Goal: Find specific page/section: Find specific page/section

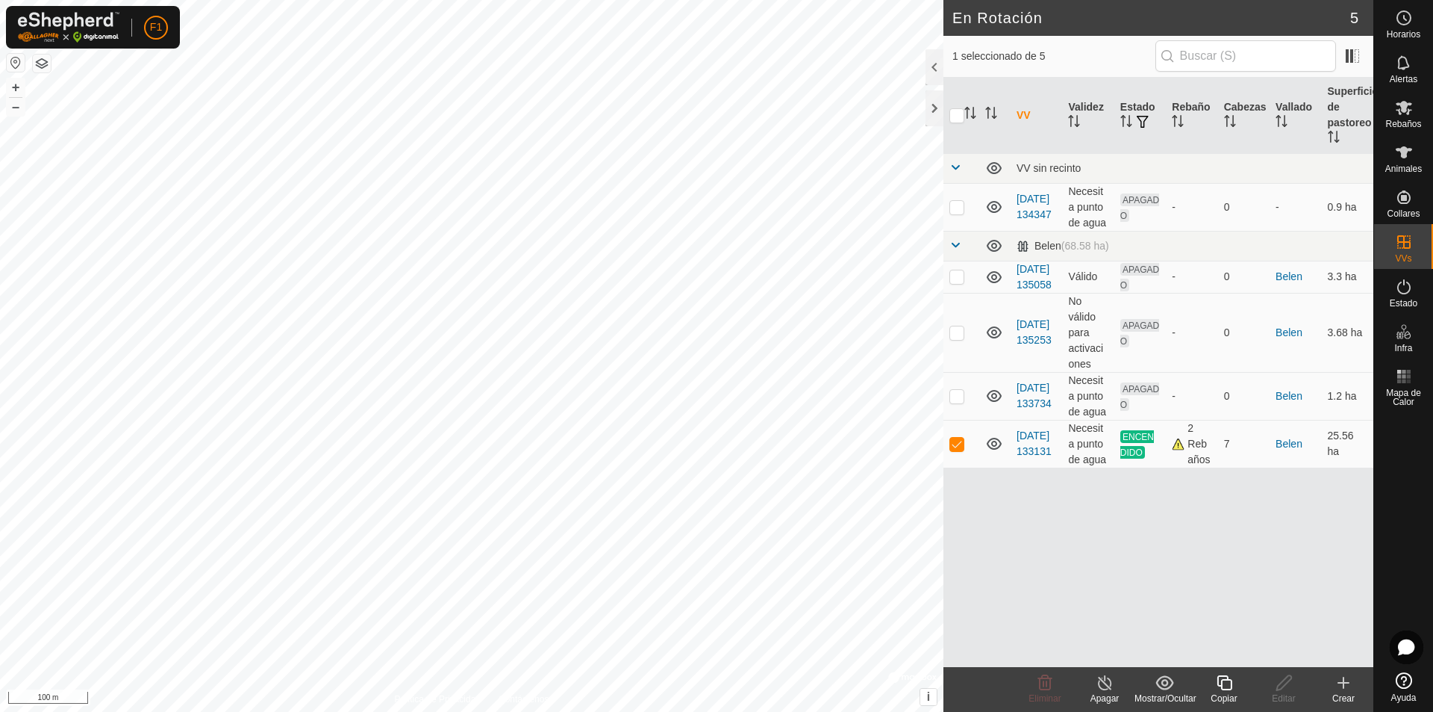
click at [1158, 532] on div "VV Validez Estado Rebaño Cabezas Vallado Superficie de pastoreo VV sin recinto …" at bounding box center [1159, 372] width 430 height 589
checkbox input "false"
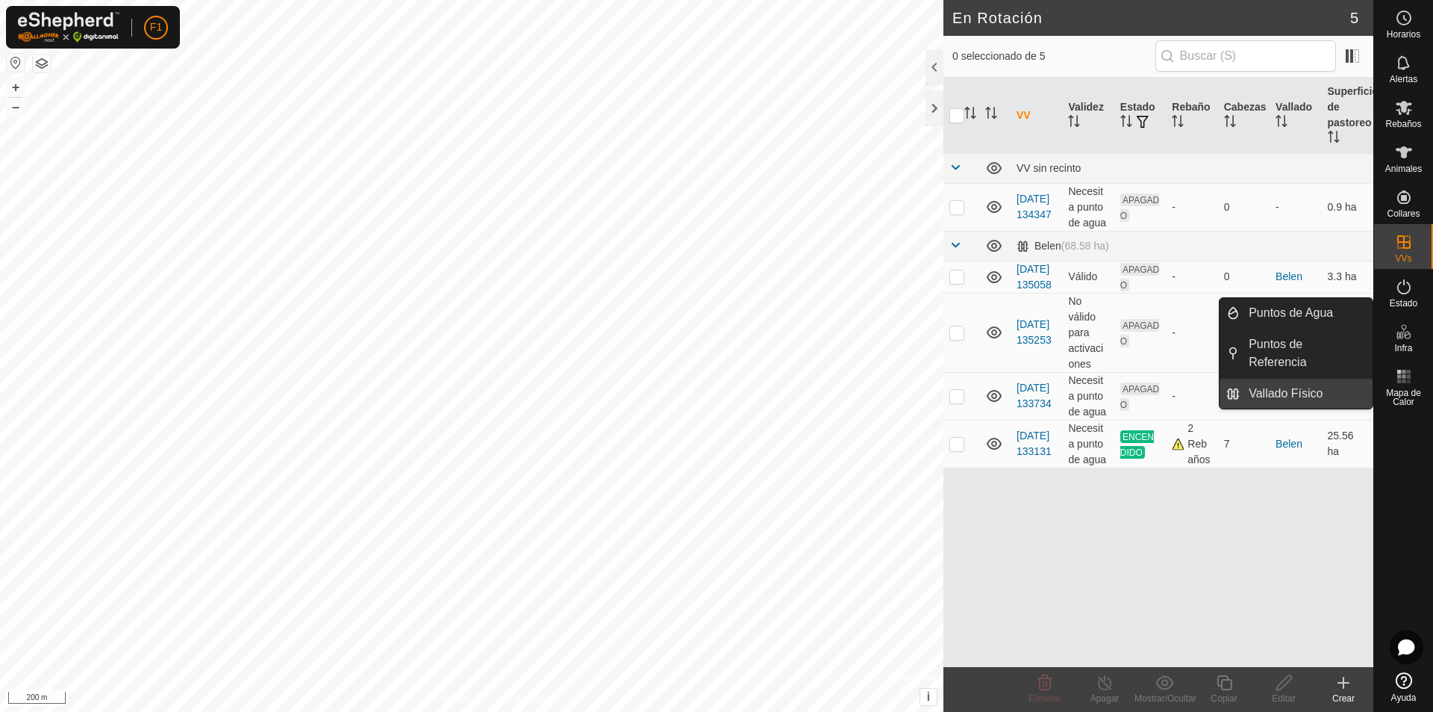
click at [1286, 389] on link "Vallado Físico" at bounding box center [1306, 394] width 133 height 30
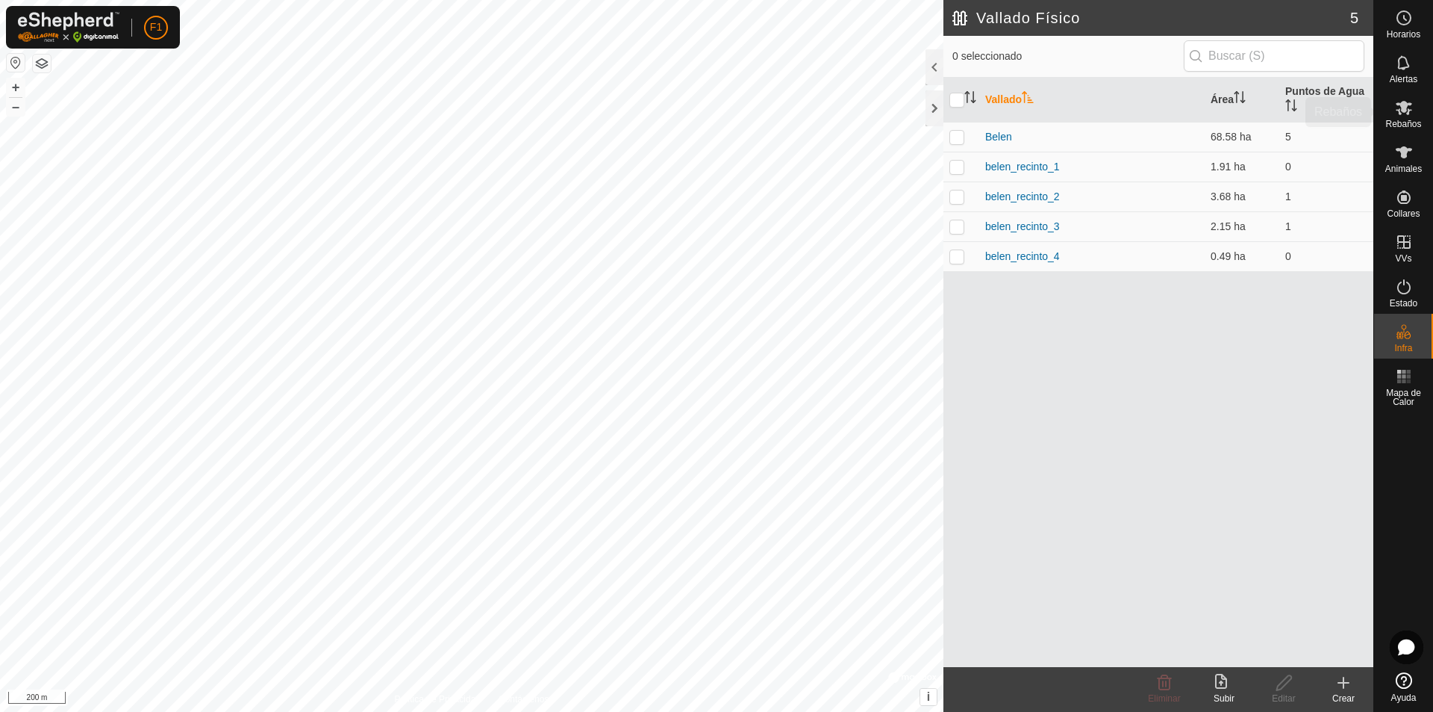
click at [1409, 105] on icon at bounding box center [1404, 108] width 16 height 14
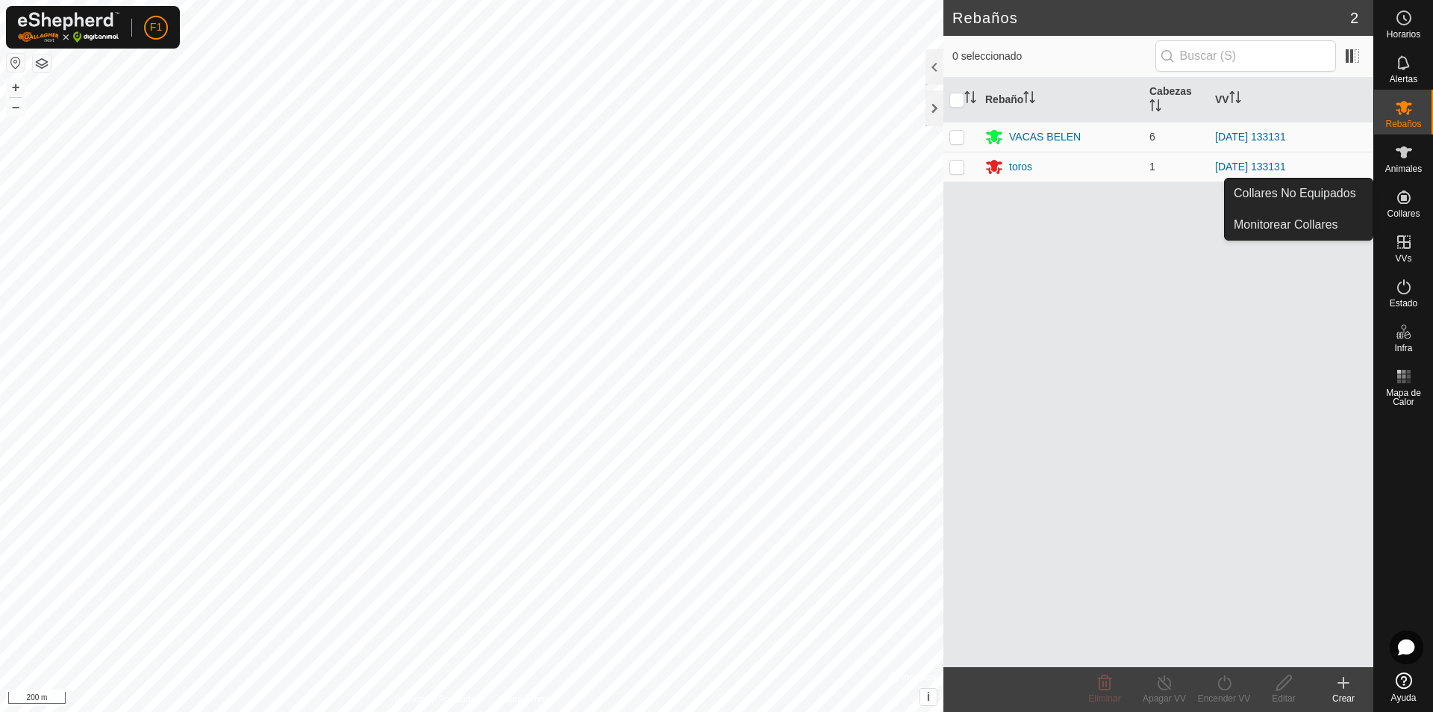
click at [1404, 190] on icon at bounding box center [1404, 196] width 13 height 13
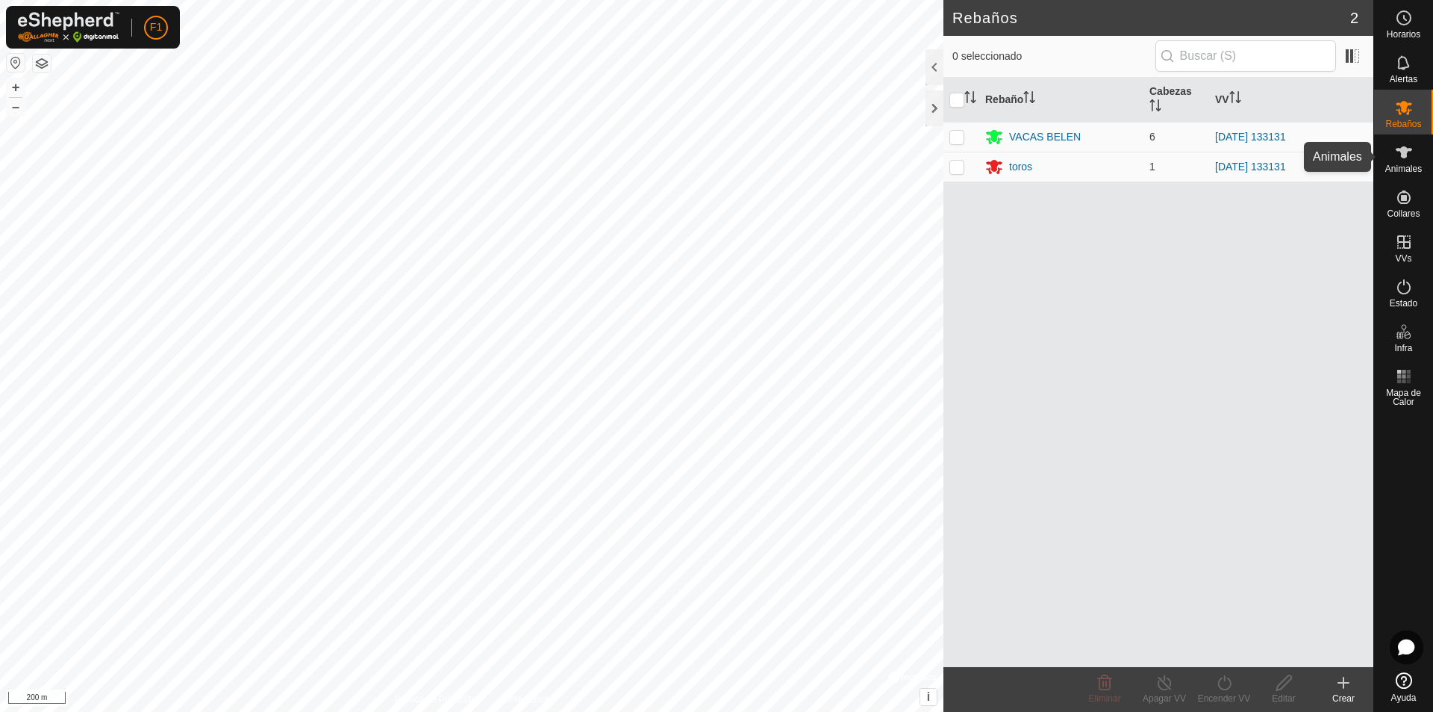
click at [1404, 167] on span "Animales" at bounding box center [1404, 168] width 37 height 9
